Goal: Communication & Community: Connect with others

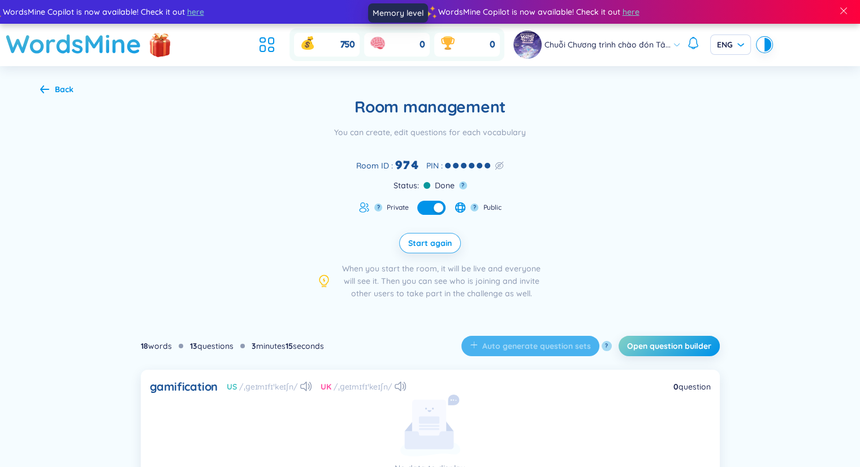
click at [378, 53] on link at bounding box center [377, 44] width 18 height 21
click at [662, 102] on div "Room management You can create, edit questions for each vocabulary Room ID : 97…" at bounding box center [430, 198] width 780 height 202
click at [428, 241] on span "Start again" at bounding box center [430, 242] width 44 height 11
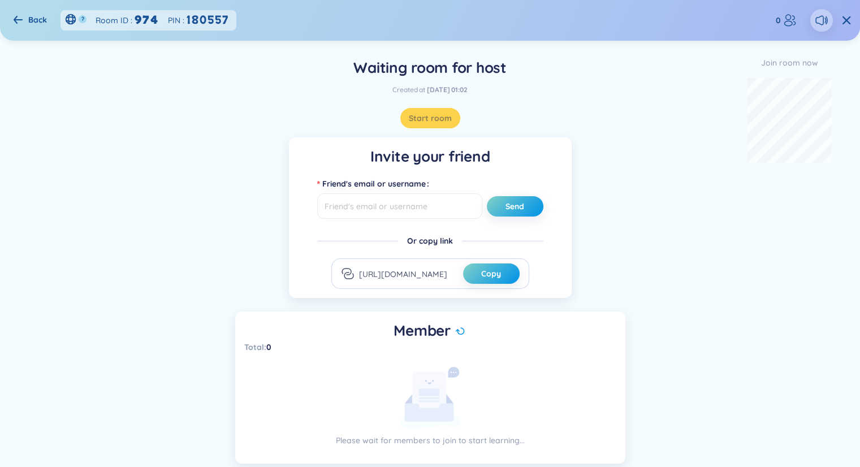
click at [644, 340] on div "Invite your friend Friend's email or username Send Or copy link [URL][DOMAIN_NA…" at bounding box center [430, 300] width 780 height 326
click at [684, 241] on div "Invite your friend Friend's email or username Send Or copy link [URL][DOMAIN_NA…" at bounding box center [430, 300] width 780 height 326
click at [678, 148] on div "Invite your friend Friend's email or username Send Or copy link [URL][DOMAIN_NA…" at bounding box center [430, 300] width 780 height 326
click at [683, 161] on div "Invite your friend Friend's email or username Send Or copy link [URL][DOMAIN_NA…" at bounding box center [430, 300] width 780 height 326
click at [658, 258] on div "Invite your friend Friend's email or username Send Or copy link [URL][DOMAIN_NA…" at bounding box center [430, 300] width 780 height 326
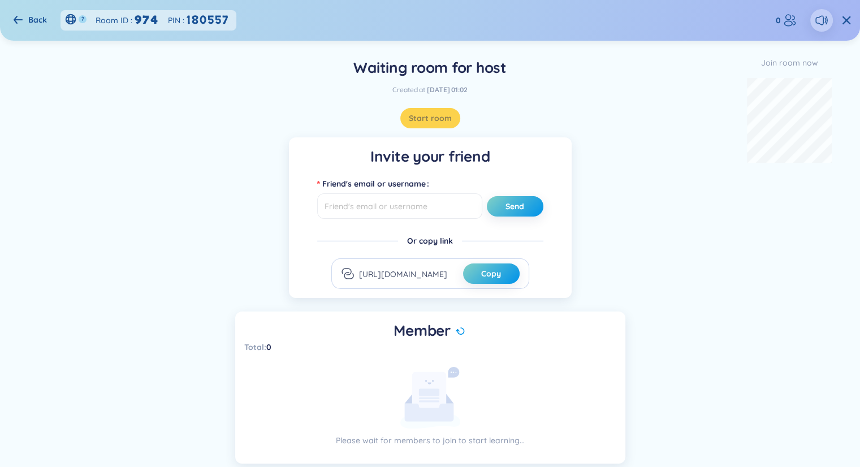
click at [660, 149] on div "Invite your friend Friend's email or username Send Or copy link [URL][DOMAIN_NA…" at bounding box center [430, 300] width 780 height 326
click at [613, 184] on div "Invite your friend Friend's email or username Send Or copy link [URL][DOMAIN_NA…" at bounding box center [430, 300] width 780 height 326
click at [676, 188] on div "Invite your friend Friend's email or username Send Or copy link [URL][DOMAIN_NA…" at bounding box center [430, 300] width 780 height 326
click at [640, 440] on div "Invite your friend Friend's email or username Send Or copy link [URL][DOMAIN_NA…" at bounding box center [430, 300] width 780 height 326
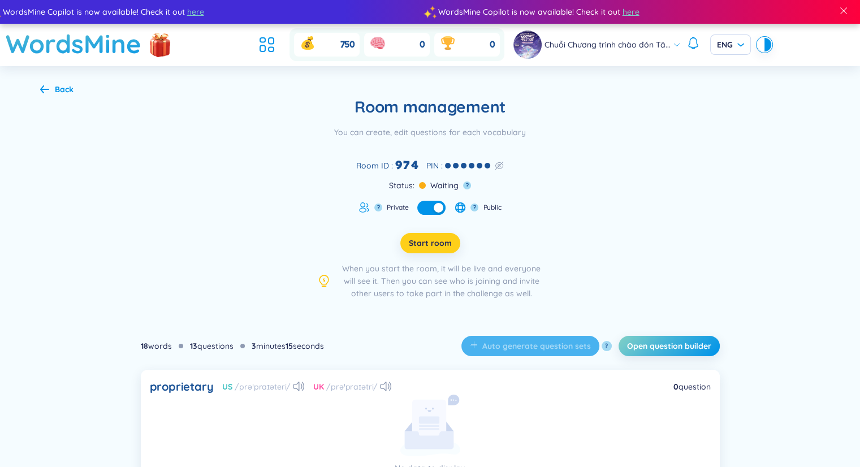
click at [444, 242] on span "Start room" at bounding box center [430, 242] width 43 height 11
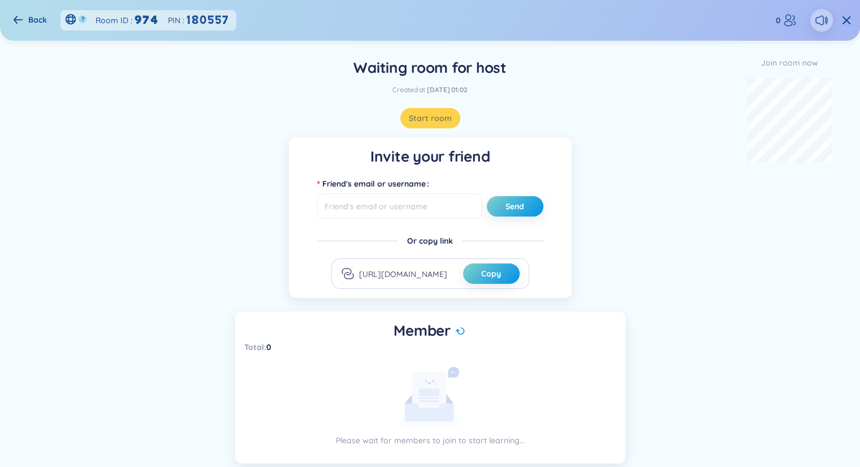
click at [662, 145] on div "Invite your friend Friend's email or username Send Or copy link [URL][DOMAIN_NA…" at bounding box center [430, 300] width 780 height 326
click at [662, 193] on div "Invite your friend Friend's email or username Send Or copy link [URL][DOMAIN_NA…" at bounding box center [430, 300] width 780 height 326
click at [661, 176] on div "Invite your friend Friend's email or username Send Or copy link [URL][DOMAIN_NA…" at bounding box center [430, 300] width 780 height 326
click at [678, 169] on div "Invite your friend Friend's email or username Send Or copy link [URL][DOMAIN_NA…" at bounding box center [430, 300] width 780 height 326
click at [642, 162] on div "Invite your friend Friend's email or username Send Or copy link [URL][DOMAIN_NA…" at bounding box center [430, 300] width 780 height 326
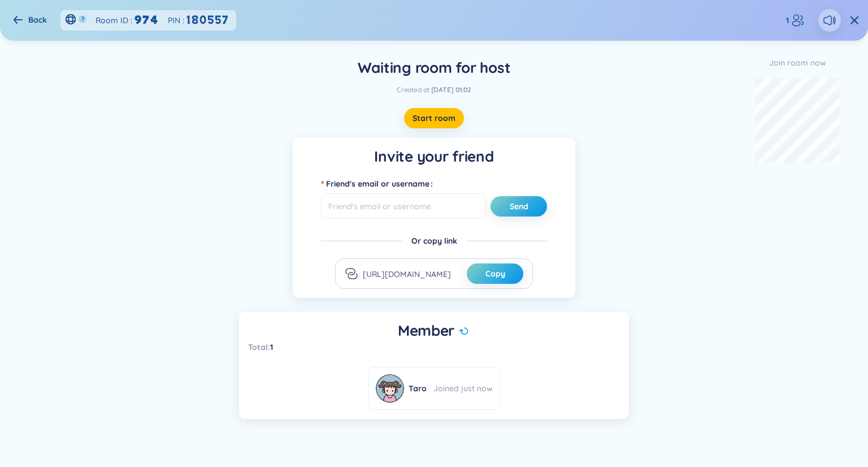
click at [677, 98] on div at bounding box center [434, 101] width 780 height 14
click at [707, 145] on div "Invite your friend Friend's email or username Send Or copy link https://app.wor…" at bounding box center [434, 277] width 780 height 281
click at [244, 172] on div "Invite your friend Friend's email or username Send Or copy link https://app.wor…" at bounding box center [434, 277] width 780 height 281
click at [651, 148] on div "Invite your friend Friend's email or username Send Or copy link https://app.wor…" at bounding box center [434, 277] width 780 height 281
click at [657, 150] on div "Invite your friend Friend's email or username Send Or copy link https://app.wor…" at bounding box center [434, 277] width 780 height 281
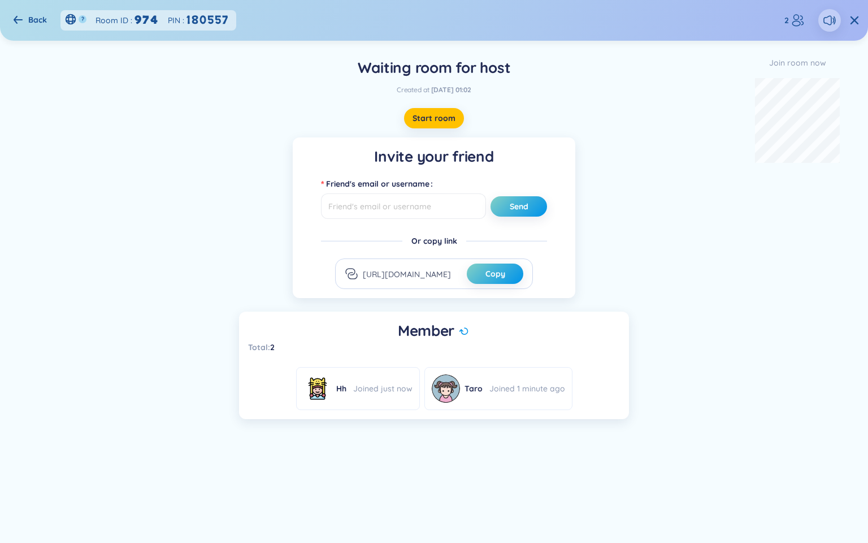
click at [672, 180] on div "Invite your friend Friend's email or username Send Or copy link https://app.wor…" at bounding box center [434, 277] width 780 height 281
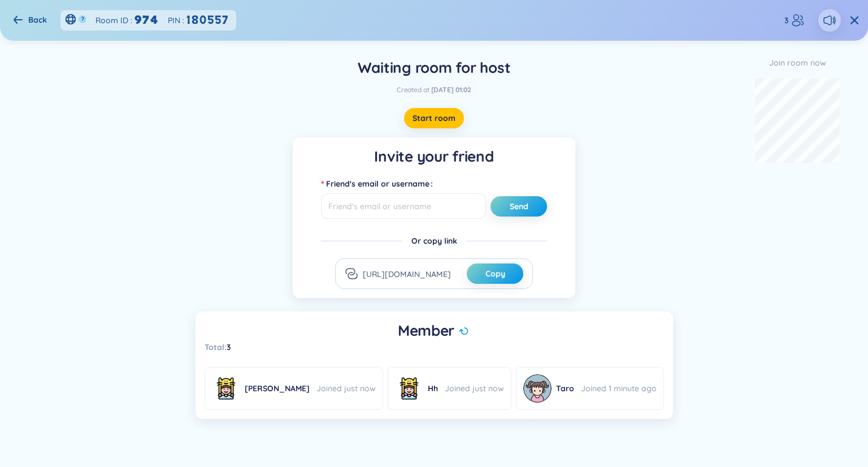
click at [649, 143] on div "Invite your friend Friend's email or username Send Or copy link https://app.wor…" at bounding box center [434, 277] width 780 height 281
click at [678, 183] on div "Invite your friend Friend's email or username Send Or copy link https://app.wor…" at bounding box center [434, 277] width 780 height 281
click at [658, 145] on div "Invite your friend Friend's email or username Send Or copy link https://app.wor…" at bounding box center [434, 277] width 780 height 281
click at [633, 181] on div "Invite your friend Friend's email or username Send Or copy link https://app.wor…" at bounding box center [434, 277] width 780 height 281
click at [686, 149] on div "Invite your friend Friend's email or username Send Or copy link https://app.wor…" at bounding box center [434, 277] width 780 height 281
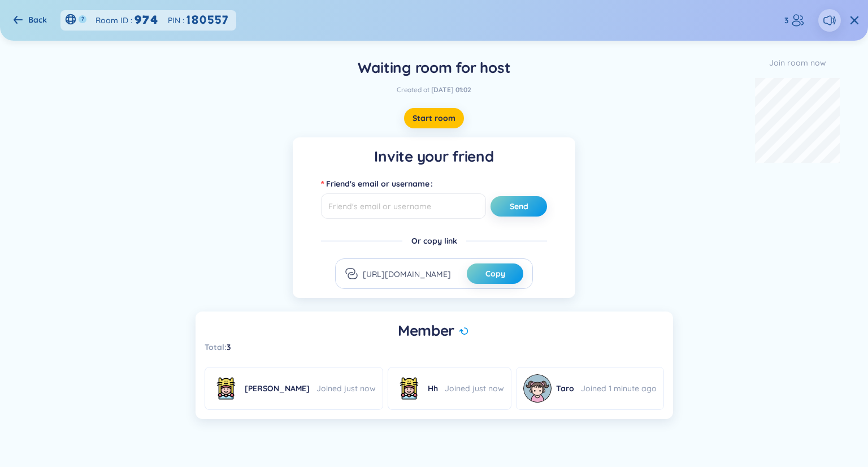
click at [620, 162] on div "Invite your friend Friend's email or username Send Or copy link https://app.wor…" at bounding box center [434, 277] width 780 height 281
click at [658, 129] on div "Waiting room for host Created at 05/09/2025 01:02 Start room Invite your friend…" at bounding box center [434, 238] width 814 height 395
click at [641, 148] on div "Invite your friend Friend's email or username Send Or copy link https://app.wor…" at bounding box center [434, 277] width 780 height 281
click at [643, 202] on div "Invite your friend Friend's email or username Send Or copy link https://app.wor…" at bounding box center [434, 277] width 780 height 281
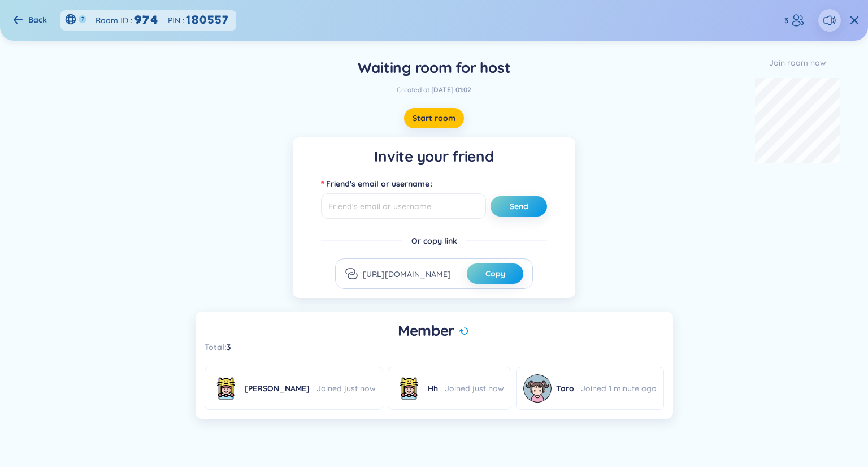
click at [644, 141] on div "Invite your friend Friend's email or username Send Or copy link https://app.wor…" at bounding box center [434, 277] width 780 height 281
click at [701, 148] on div "Invite your friend Friend's email or username Send Or copy link https://app.wor…" at bounding box center [434, 277] width 780 height 281
click at [673, 125] on div "Start room" at bounding box center [434, 118] width 780 height 20
click at [665, 171] on div "Invite your friend Friend's email or username Send Or copy link https://app.wor…" at bounding box center [434, 277] width 780 height 281
